Goal: Task Accomplishment & Management: Manage account settings

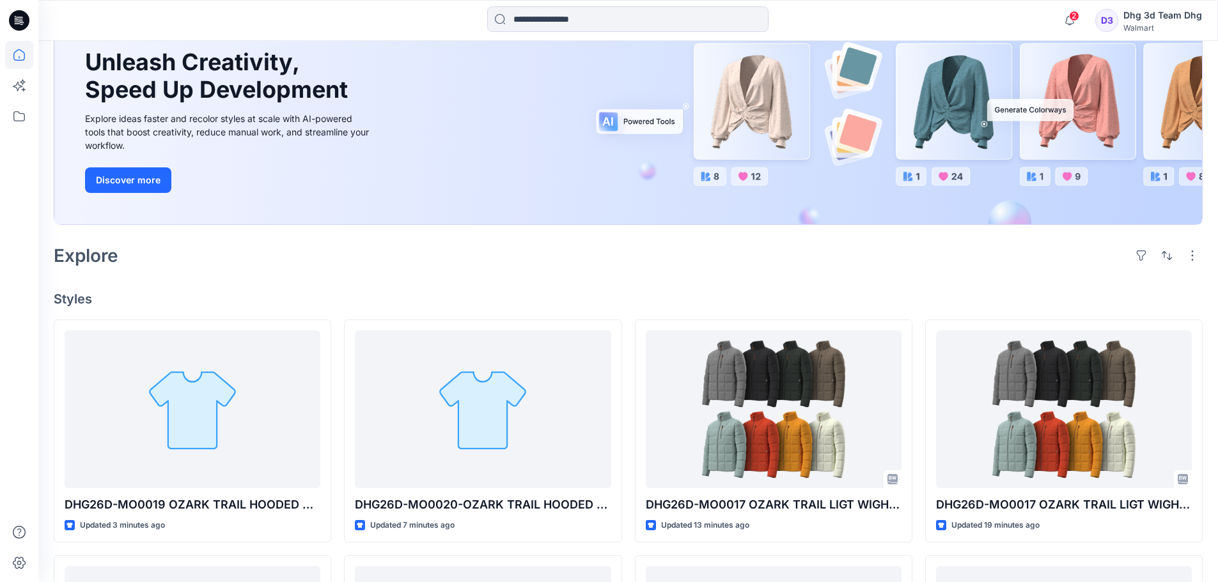
scroll to position [128, 0]
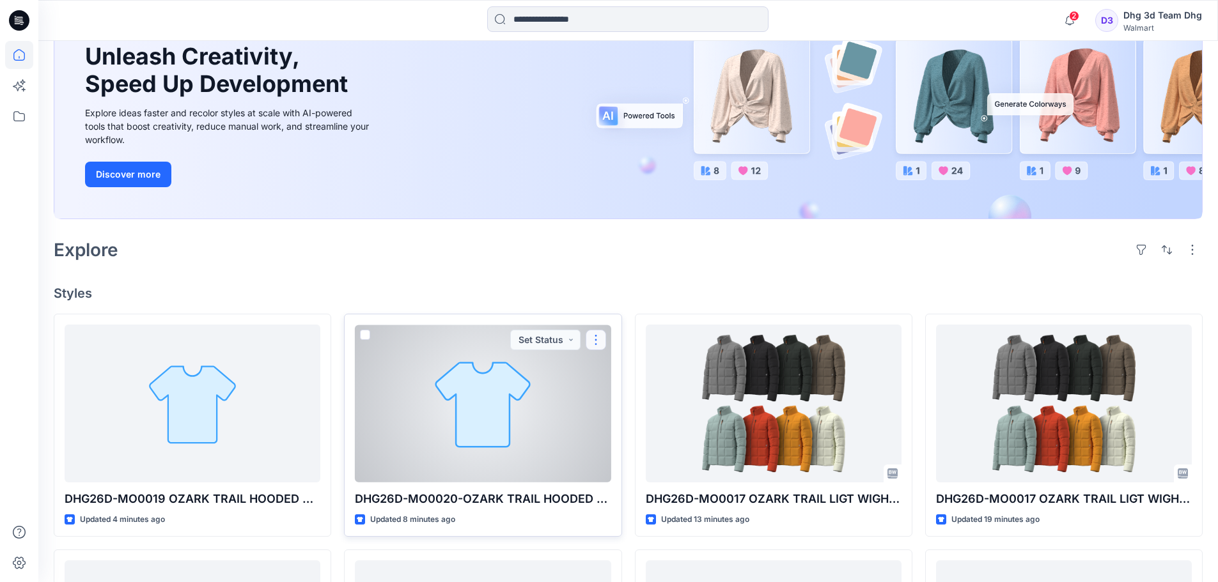
click at [591, 342] on button "button" at bounding box center [596, 340] width 20 height 20
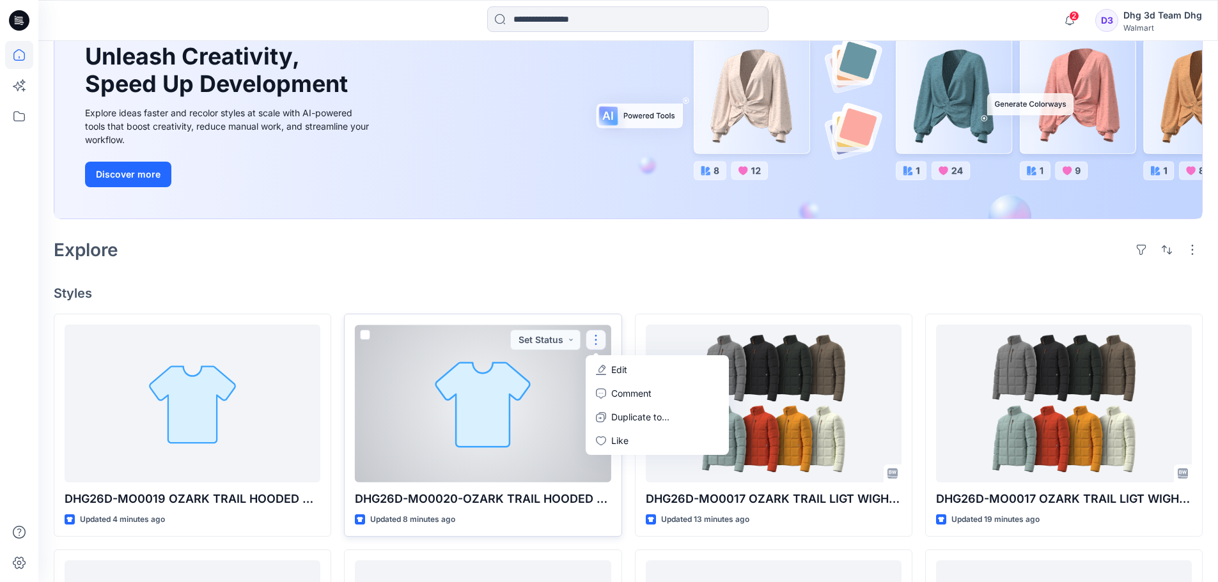
click at [594, 367] on button "Edit" at bounding box center [657, 370] width 138 height 24
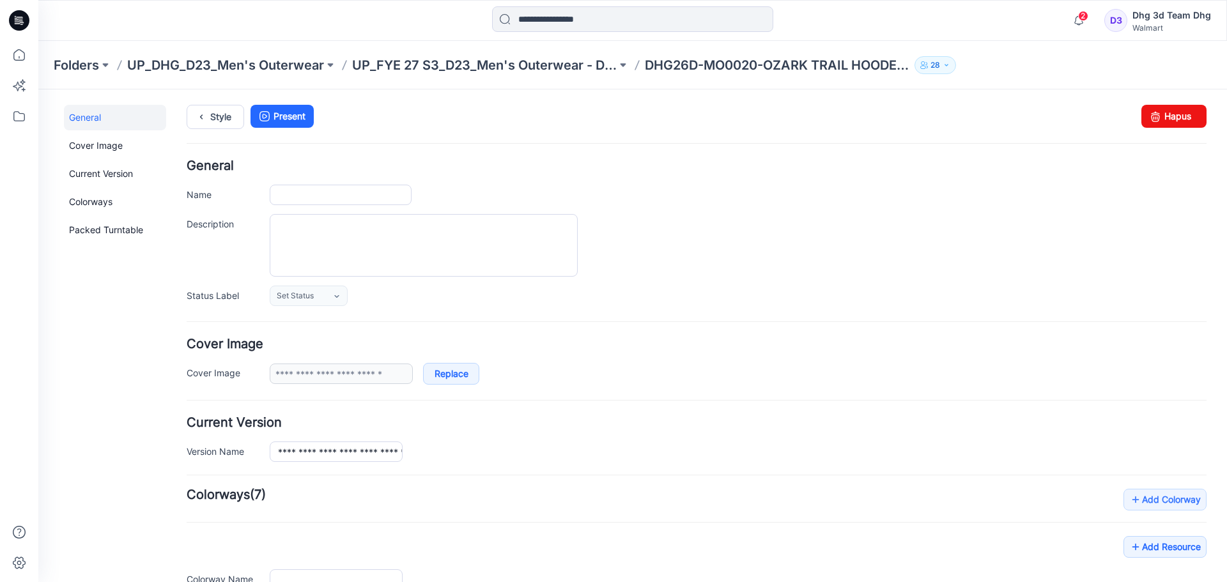
type input "**********"
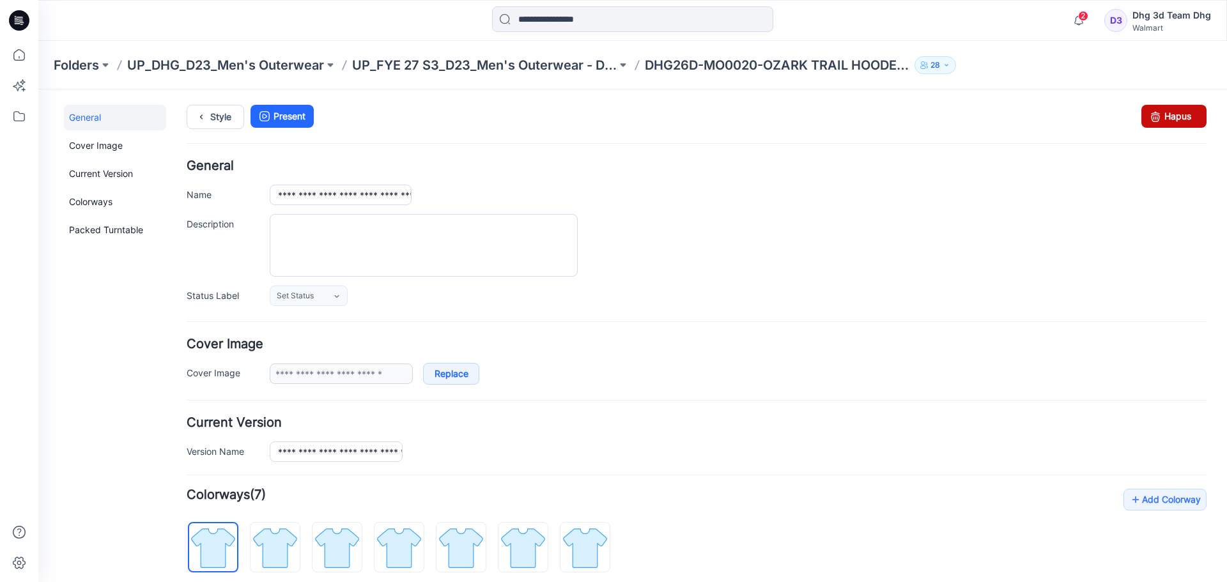
click at [1147, 119] on icon at bounding box center [1156, 116] width 18 height 23
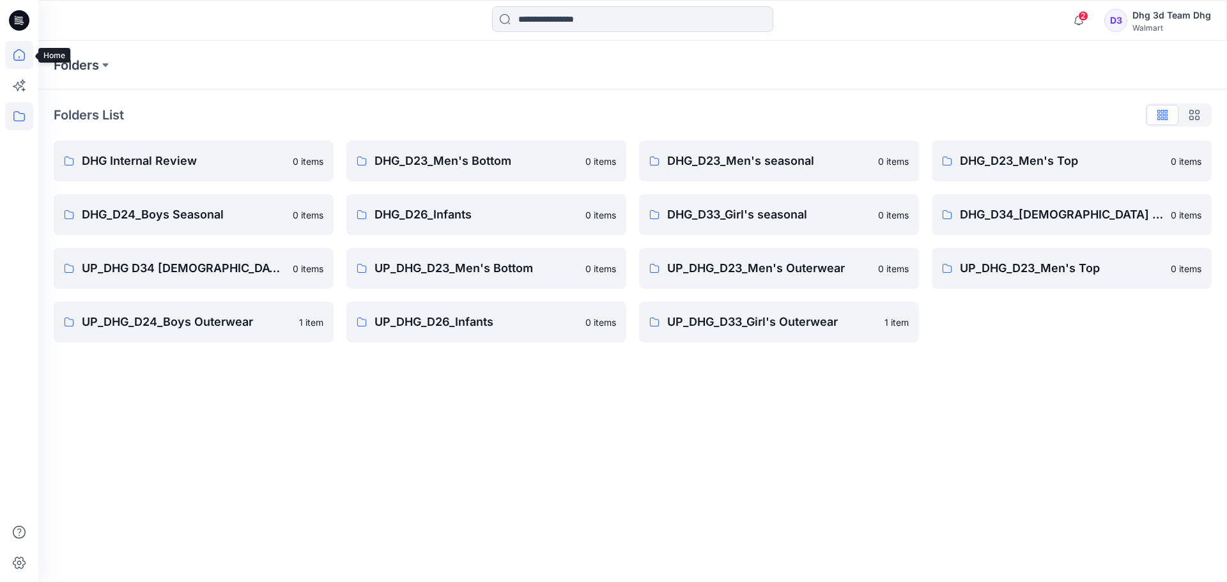
click at [15, 52] on icon at bounding box center [19, 55] width 12 height 12
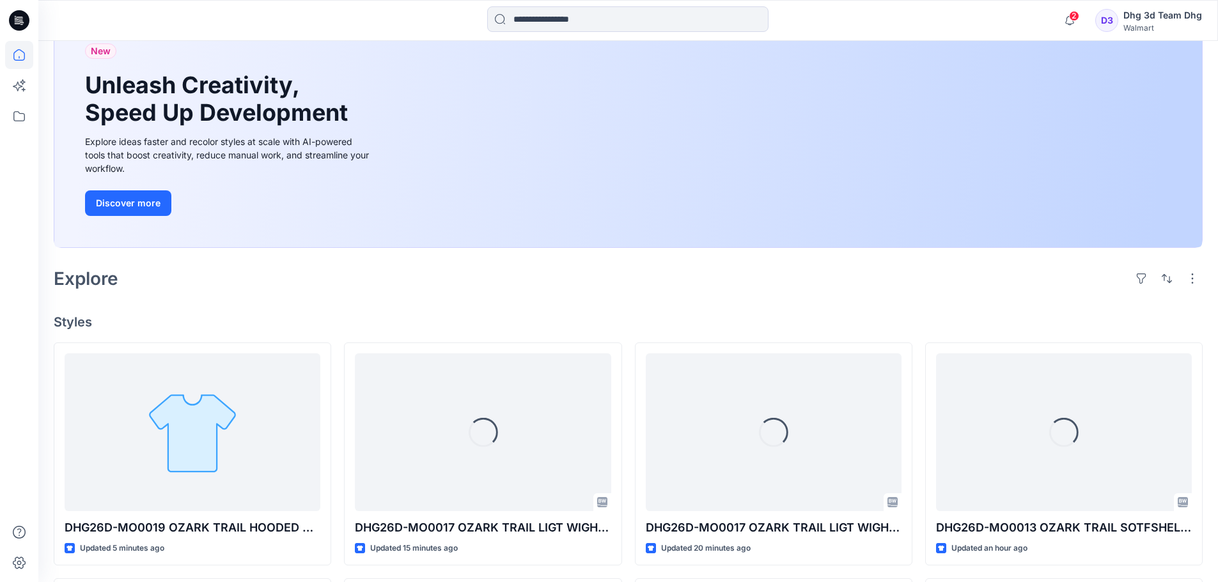
scroll to position [128, 0]
